Goal: Information Seeking & Learning: Learn about a topic

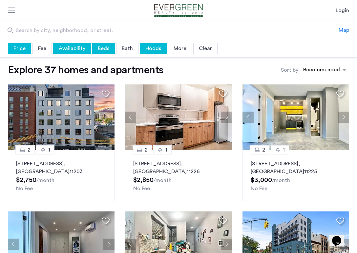
click at [28, 44] on div "Price" at bounding box center [19, 48] width 23 height 11
type input "****"
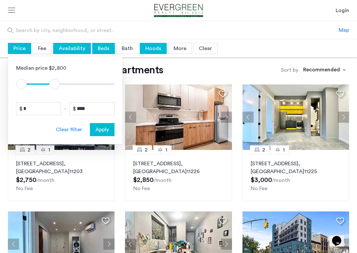
click at [71, 50] on span "Availability" at bounding box center [72, 48] width 27 height 5
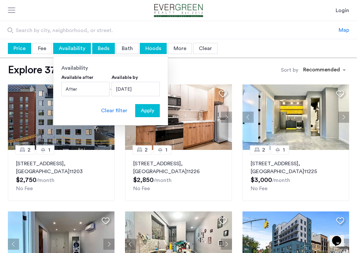
click at [135, 90] on div "September 2, 2025" at bounding box center [135, 89] width 48 height 14
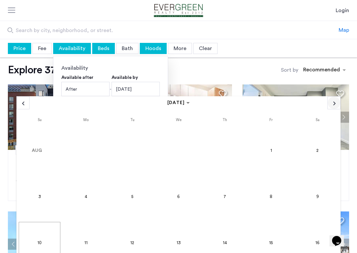
click at [243, 104] on span "Next month" at bounding box center [334, 103] width 12 height 12
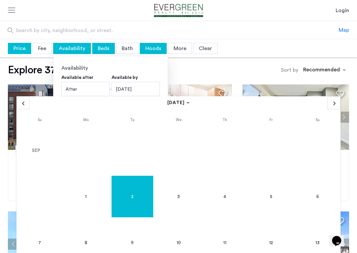
click at [84, 195] on span "1" at bounding box center [86, 197] width 42 height 42
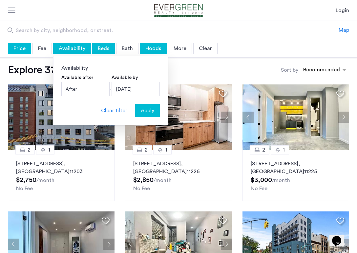
click at [102, 48] on div "Beds" at bounding box center [103, 48] width 23 height 11
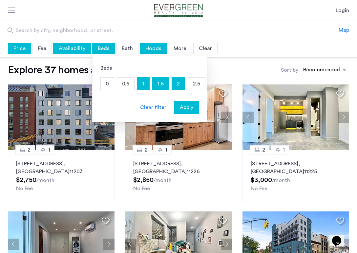
click at [77, 48] on span "Availability" at bounding box center [72, 48] width 27 height 5
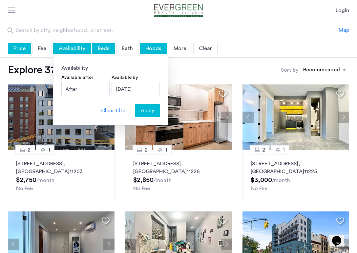
click at [150, 112] on span "Apply" at bounding box center [147, 111] width 13 height 8
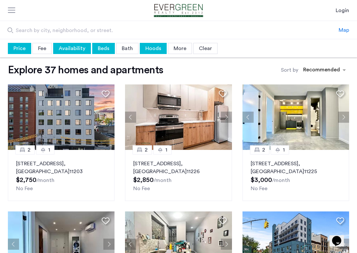
click at [102, 48] on div "Beds" at bounding box center [103, 48] width 23 height 11
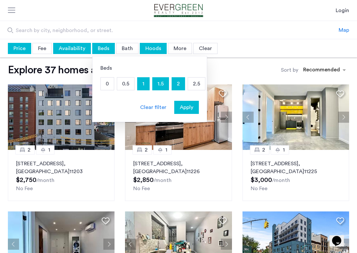
click at [199, 84] on p "2.5" at bounding box center [196, 84] width 17 height 12
click at [126, 86] on p "0.5" at bounding box center [125, 84] width 17 height 12
click at [186, 107] on span "Apply" at bounding box center [186, 108] width 13 height 8
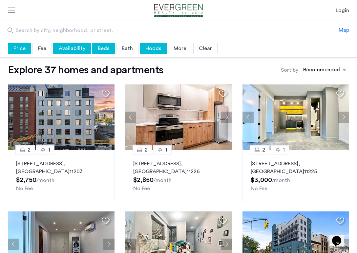
click at [151, 51] on div "Hoods" at bounding box center [153, 48] width 27 height 11
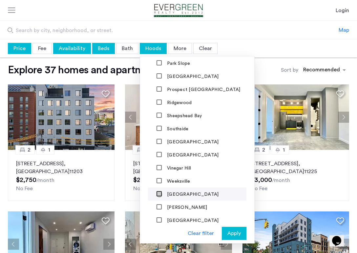
scroll to position [635, 0]
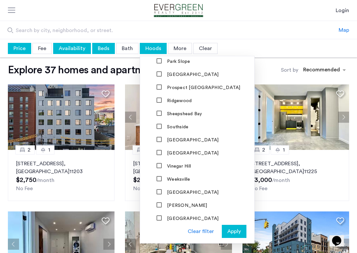
click at [237, 230] on span "Apply" at bounding box center [233, 232] width 13 height 8
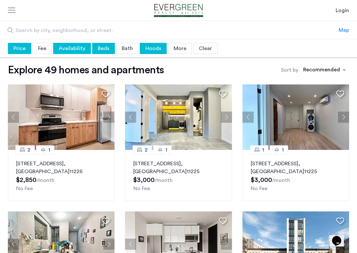
click at [180, 47] on div "More" at bounding box center [180, 48] width 24 height 11
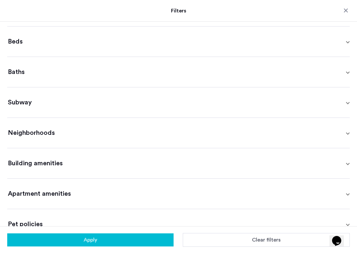
scroll to position [130, 0]
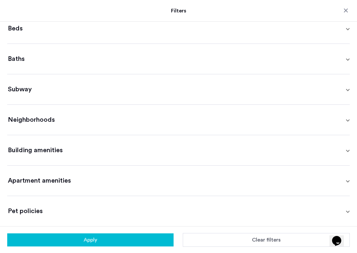
click at [97, 207] on span "Pet policies" at bounding box center [177, 211] width 338 height 9
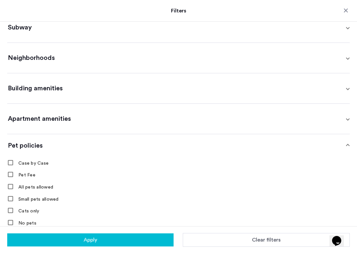
scroll to position [208, 0]
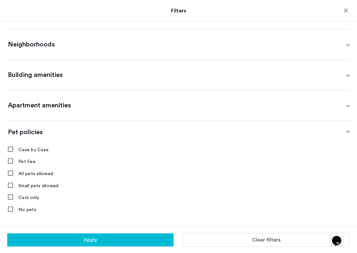
click at [93, 238] on button "Apply" at bounding box center [90, 240] width 166 height 13
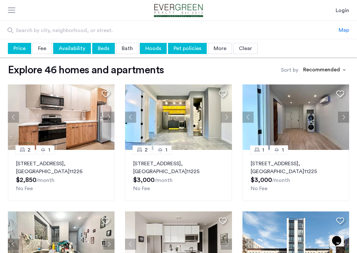
click at [218, 45] on div "More" at bounding box center [220, 48] width 24 height 11
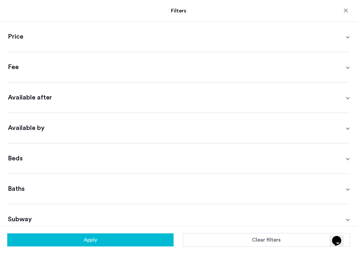
scroll to position [130, 0]
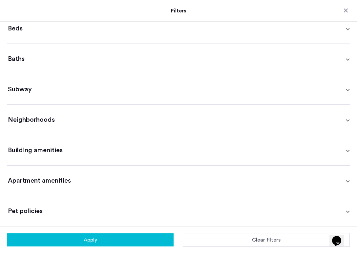
click at [43, 151] on span "Building amenities" at bounding box center [177, 150] width 338 height 9
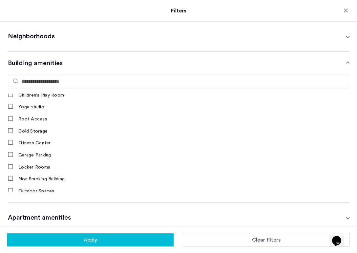
scroll to position [395, 0]
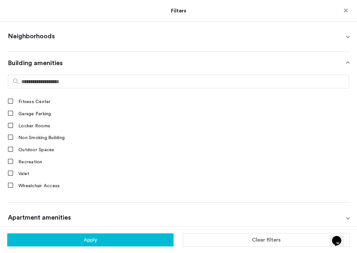
click at [47, 214] on span "Apartment amenities" at bounding box center [177, 217] width 338 height 9
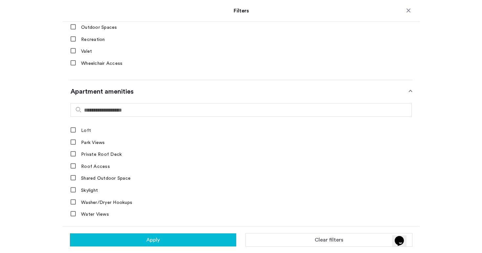
scroll to position [445, 0]
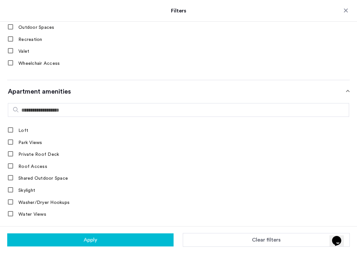
click at [154, 243] on button "Apply" at bounding box center [90, 240] width 166 height 13
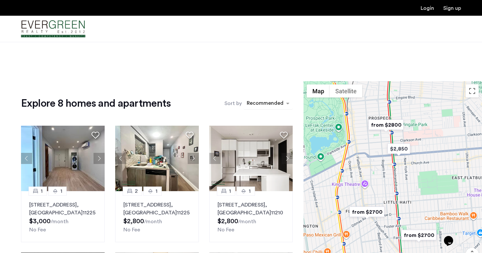
click at [243, 101] on div "sort-apartment" at bounding box center [265, 104] width 39 height 9
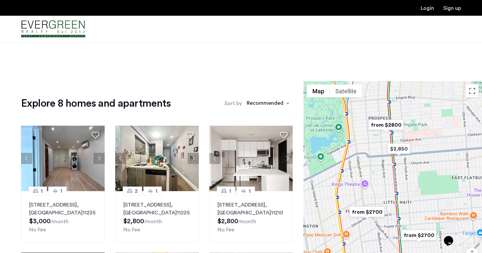
click at [243, 212] on img "from $2700" at bounding box center [367, 212] width 40 height 15
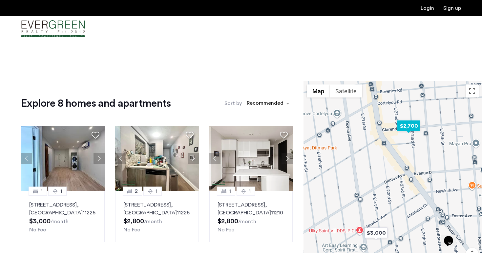
click at [243, 123] on img "$2,700" at bounding box center [408, 126] width 28 height 15
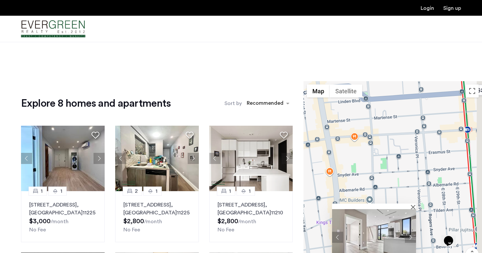
drag, startPoint x: 407, startPoint y: 103, endPoint x: 384, endPoint y: 197, distance: 97.6
click at [243, 197] on div "1 1 2250 Clarendon Road, Unit 7A, Brooklyn, NY 11226 $2,700 /month No Fee" at bounding box center [392, 187] width 178 height 212
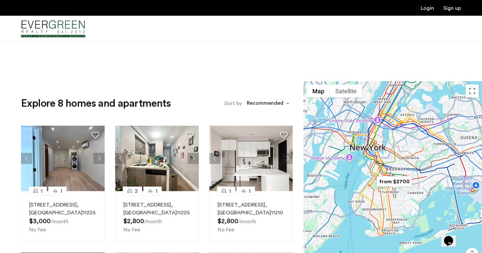
click at [243, 171] on div at bounding box center [392, 187] width 178 height 212
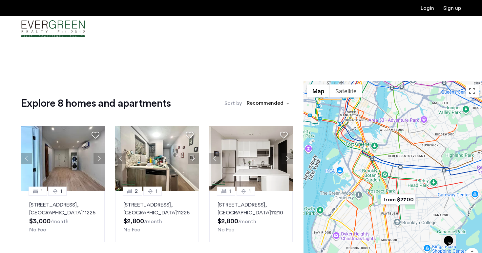
click at [243, 188] on div at bounding box center [392, 187] width 178 height 212
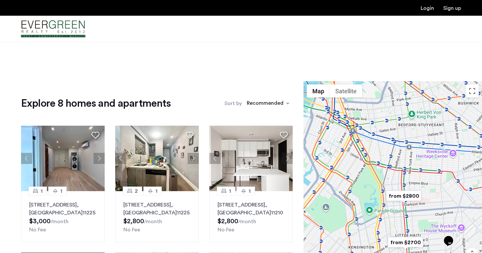
click at [243, 197] on img "from $2800" at bounding box center [403, 196] width 40 height 15
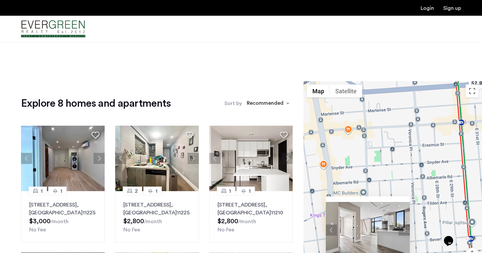
drag, startPoint x: 404, startPoint y: 116, endPoint x: 394, endPoint y: 215, distance: 99.3
click at [243, 215] on div "1 1 2250 Clarendon Road, Unit 7A, Brooklyn, NY 11226 $2,700 /month No Fee" at bounding box center [392, 187] width 178 height 212
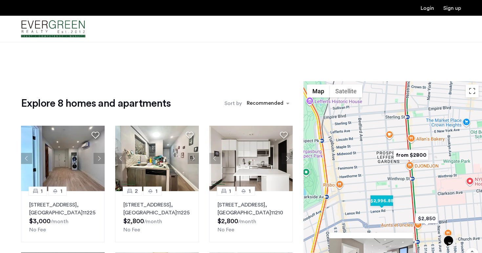
click at [243, 201] on img "$2,996.88" at bounding box center [382, 201] width 28 height 15
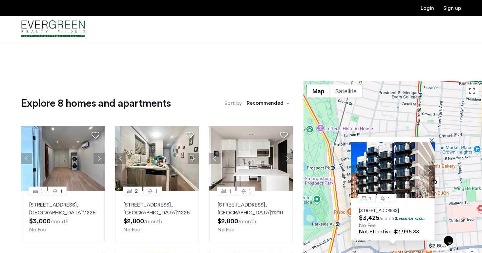
click at [243, 157] on img at bounding box center [393, 171] width 84 height 56
click at [243, 111] on div "1 1 161 Lenox Road, Unit 203, Brooklyn, NY 11226 $3,425 /month 2 months free...…" at bounding box center [392, 187] width 178 height 212
click at [243, 138] on button "Close" at bounding box center [433, 140] width 5 height 5
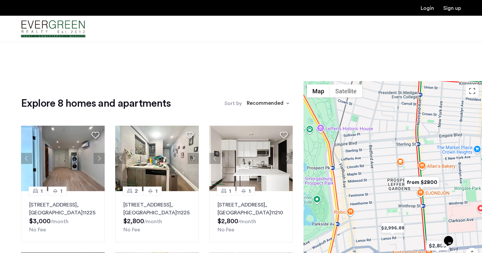
click at [243, 184] on img "from $2800" at bounding box center [421, 182] width 40 height 15
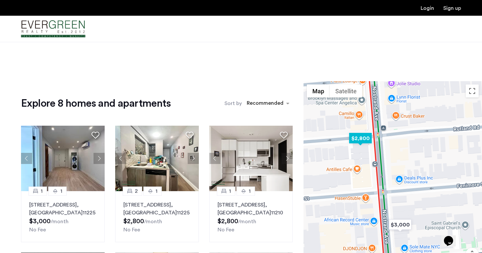
click at [243, 138] on img "$2,800" at bounding box center [360, 138] width 28 height 15
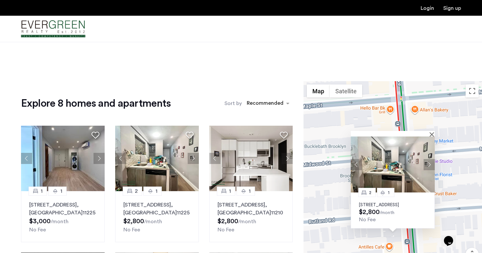
click at [243, 150] on img at bounding box center [393, 165] width 84 height 56
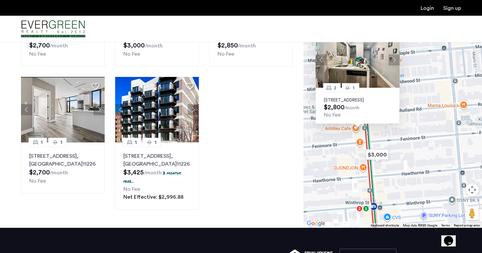
scroll to position [321, 0]
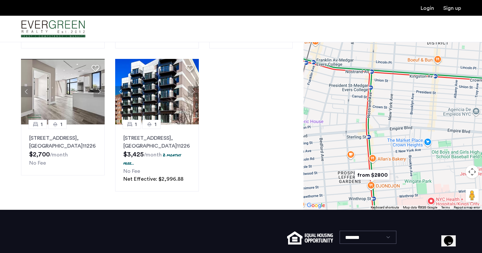
drag, startPoint x: 338, startPoint y: 99, endPoint x: 422, endPoint y: 148, distance: 97.3
click at [243, 145] on div at bounding box center [392, 105] width 178 height 212
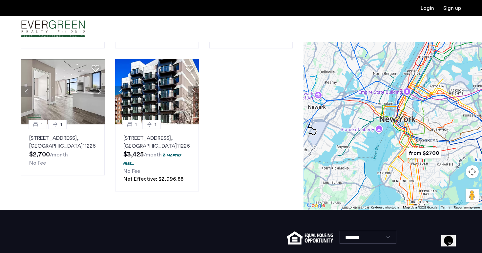
scroll to position [0, 0]
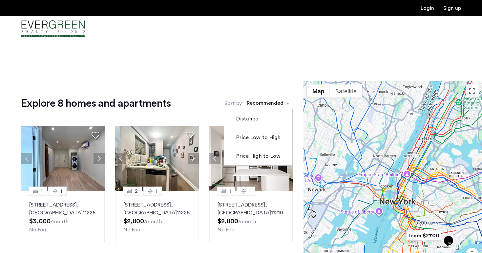
click at [243, 105] on div "sort-apartment" at bounding box center [265, 104] width 39 height 9
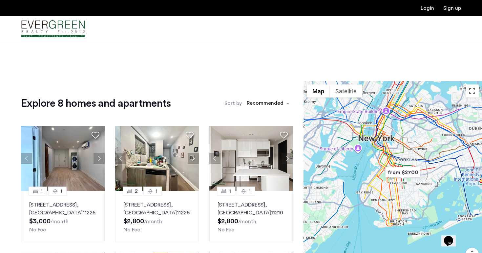
drag, startPoint x: 426, startPoint y: 201, endPoint x: 404, endPoint y: 137, distance: 67.4
click at [243, 137] on div at bounding box center [392, 187] width 178 height 212
click at [148, 100] on h1 "Explore 8 homes and apartments" at bounding box center [96, 103] width 150 height 13
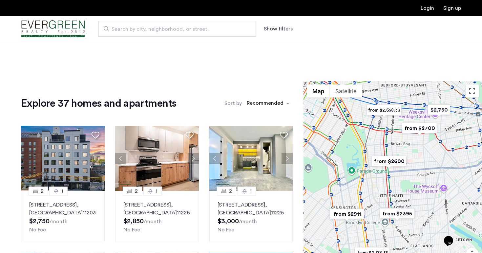
drag, startPoint x: 335, startPoint y: 124, endPoint x: 371, endPoint y: 199, distance: 83.2
click at [243, 199] on div at bounding box center [392, 187] width 178 height 212
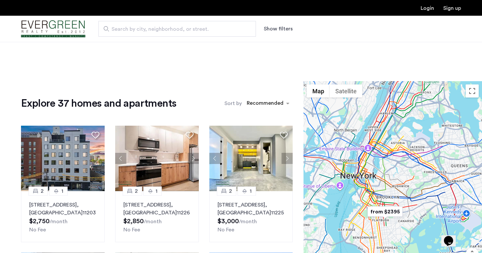
click at [243, 172] on div at bounding box center [392, 187] width 178 height 212
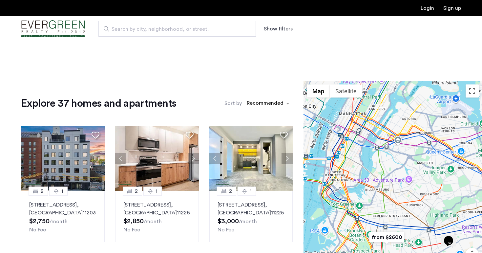
drag, startPoint x: 374, startPoint y: 149, endPoint x: 386, endPoint y: 166, distance: 20.6
click at [243, 165] on div at bounding box center [392, 187] width 178 height 212
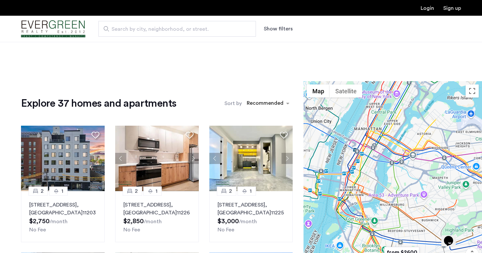
click at [243, 166] on div at bounding box center [392, 187] width 178 height 212
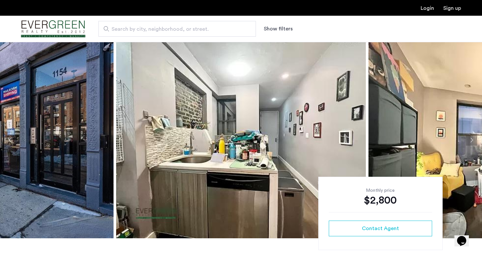
click at [225, 133] on img at bounding box center [241, 140] width 250 height 197
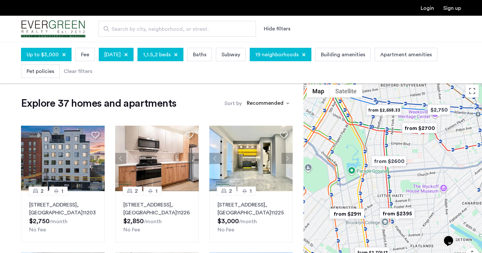
click at [378, 109] on img "from $2,658.33" at bounding box center [384, 110] width 40 height 15
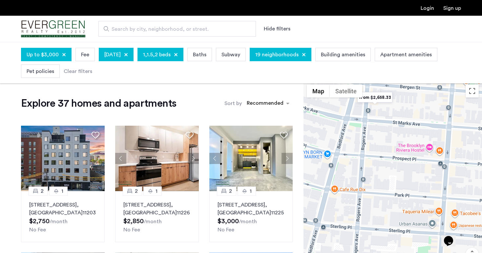
click at [371, 99] on img "from $2,658.33" at bounding box center [374, 97] width 40 height 15
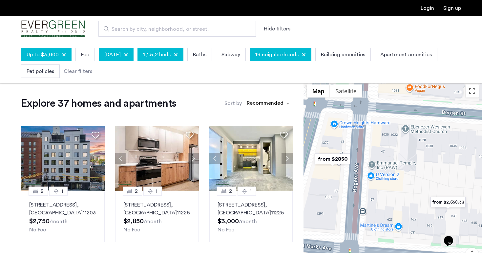
click at [332, 161] on img "from $2850" at bounding box center [332, 159] width 40 height 15
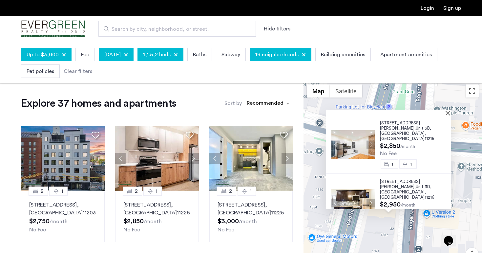
click at [348, 146] on img at bounding box center [352, 144] width 43 height 29
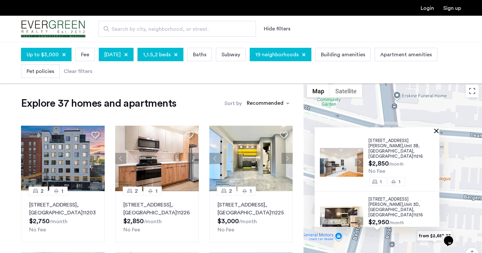
click at [440, 131] on button "Close" at bounding box center [437, 131] width 5 height 5
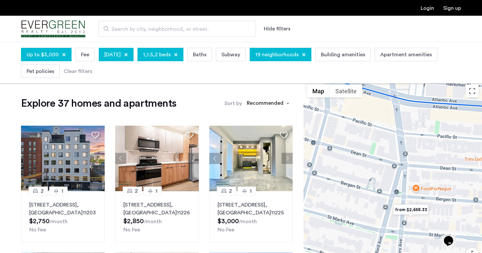
click at [424, 216] on img "from $2,658.33" at bounding box center [411, 210] width 40 height 15
click at [424, 216] on div at bounding box center [392, 187] width 178 height 212
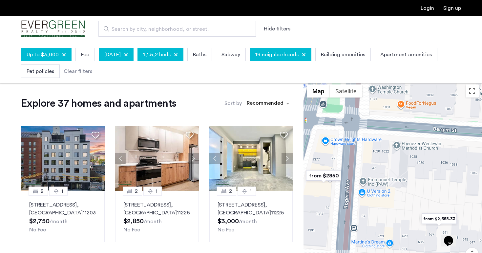
click at [431, 216] on img "from $2,658.33" at bounding box center [439, 219] width 40 height 15
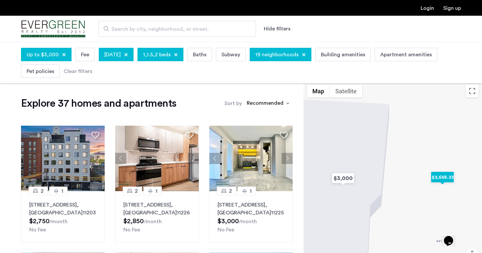
click at [442, 177] on img "$2,658.33" at bounding box center [442, 177] width 28 height 15
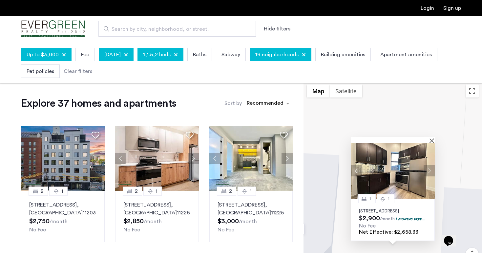
click at [401, 164] on img at bounding box center [393, 171] width 84 height 56
